Goal: Complete application form

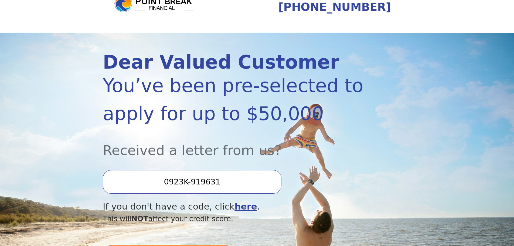
scroll to position [81, 0]
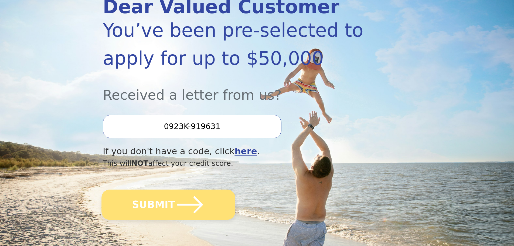
click at [161, 206] on button "SUBMIT" at bounding box center [168, 204] width 134 height 30
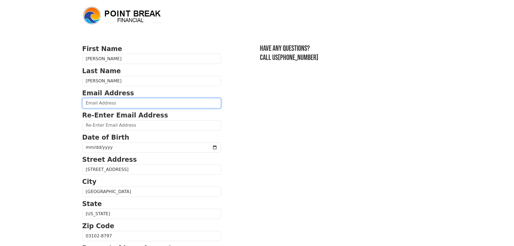
click at [86, 102] on input "email" at bounding box center [151, 103] width 139 height 10
type input "[EMAIL_ADDRESS][DOMAIN_NAME]"
type input "[PHONE_NUMBER]"
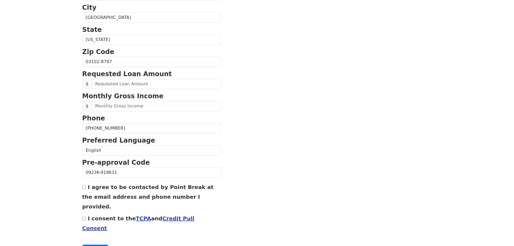
scroll to position [179, 0]
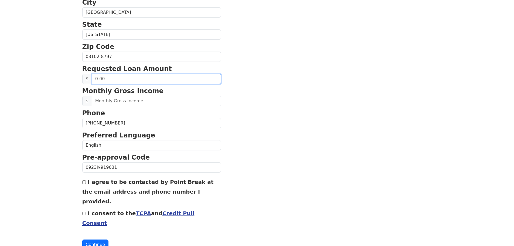
click at [94, 79] on input "text" at bounding box center [156, 79] width 129 height 10
type input "10,000.00"
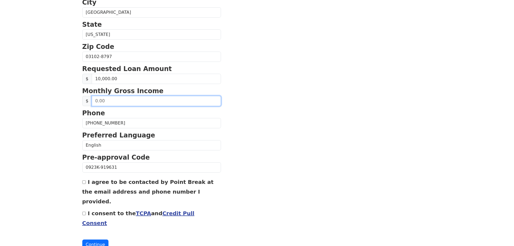
click at [95, 100] on input "text" at bounding box center [156, 101] width 129 height 10
click at [84, 181] on input "I agree to be contacted by Point Break at the email address and phone number I …" at bounding box center [84, 182] width 4 height 4
checkbox input "true"
click at [83, 211] on input "I consent to the TCPA and Credit Pull Consent" at bounding box center [84, 213] width 4 height 4
checkbox input "true"
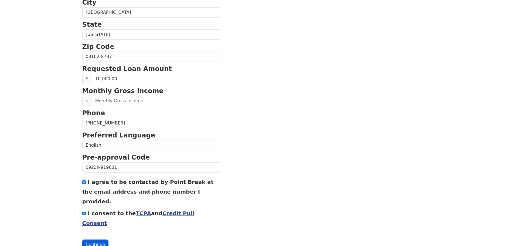
click at [92, 239] on button "Continue" at bounding box center [95, 244] width 26 height 10
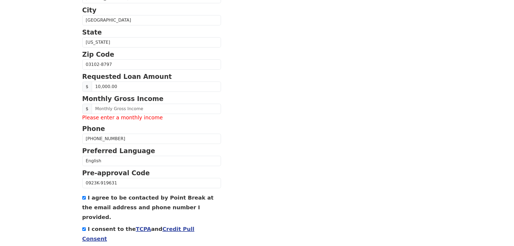
scroll to position [187, 0]
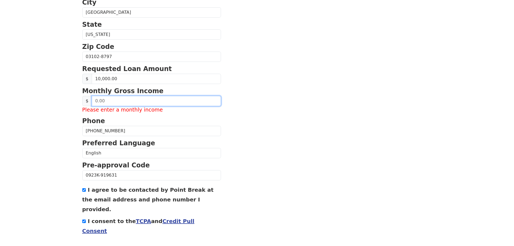
click at [99, 101] on input "text" at bounding box center [156, 101] width 129 height 10
click at [138, 101] on input "text" at bounding box center [156, 101] width 129 height 10
drag, startPoint x: 138, startPoint y: 101, endPoint x: 63, endPoint y: 103, distance: 75.3
type input "10.00"
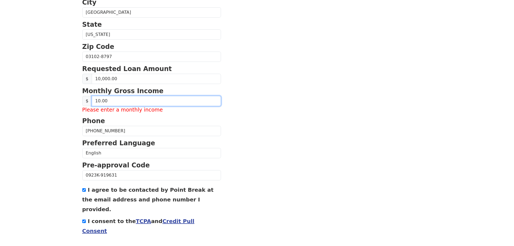
drag, startPoint x: 114, startPoint y: 101, endPoint x: 89, endPoint y: 101, distance: 24.8
click at [89, 101] on div "$ 10.00" at bounding box center [151, 101] width 139 height 10
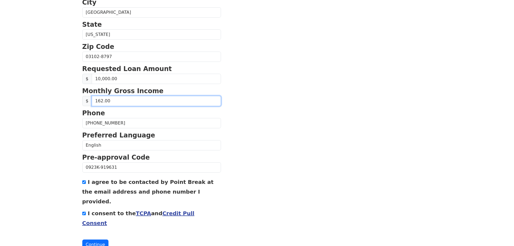
type input "1,628.00"
click at [97, 239] on button "Continue" at bounding box center [95, 244] width 26 height 10
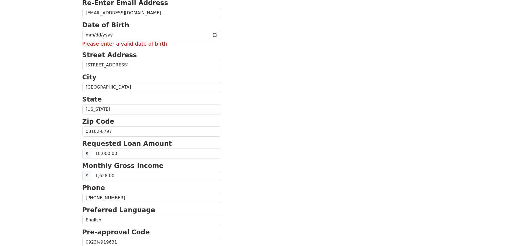
scroll to position [111, 0]
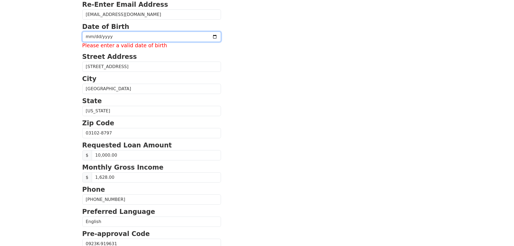
click at [88, 35] on input "date" at bounding box center [151, 37] width 139 height 10
type input "[DATE]"
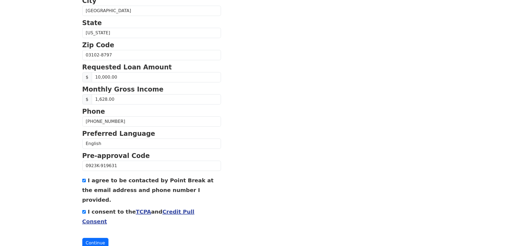
scroll to position [184, 0]
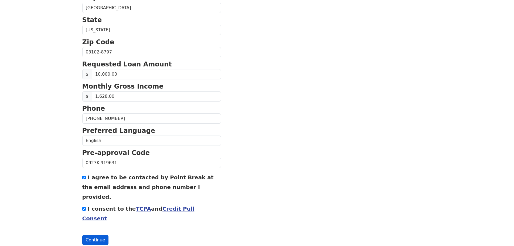
click at [90, 235] on button "Continue" at bounding box center [95, 240] width 26 height 10
